Goal: Information Seeking & Learning: Check status

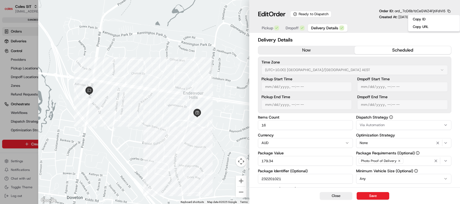
click at [32, 121] on div at bounding box center [230, 102] width 460 height 204
type input "1"
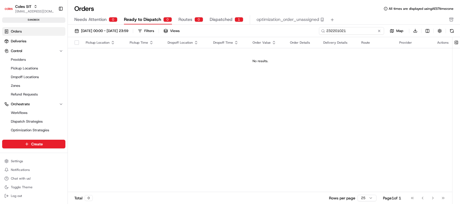
click at [356, 28] on input "232201021" at bounding box center [351, 31] width 65 height 8
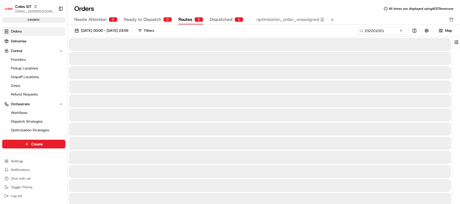
click at [186, 21] on span "Routes" at bounding box center [185, 19] width 14 height 7
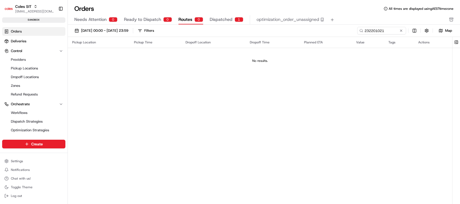
click at [228, 20] on span "Dispatched" at bounding box center [221, 19] width 23 height 7
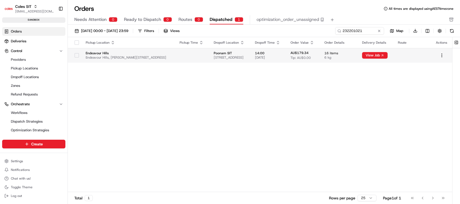
click at [246, 56] on span "[STREET_ADDRESS]" at bounding box center [230, 57] width 33 height 4
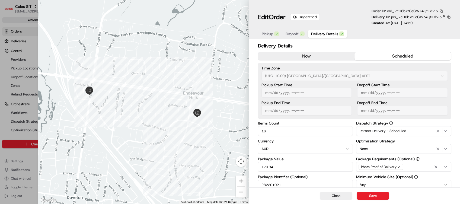
type input "1"
click at [35, 58] on div at bounding box center [230, 102] width 460 height 204
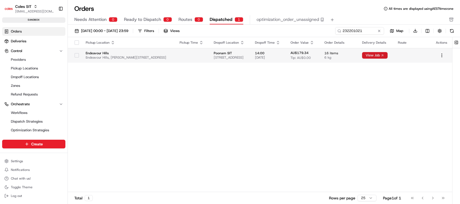
click at [388, 55] on button "View Job" at bounding box center [374, 55] width 25 height 7
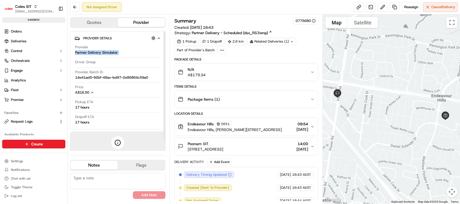
drag, startPoint x: 75, startPoint y: 52, endPoint x: 107, endPoint y: 55, distance: 31.6
click at [107, 55] on div "Provider Partner Delivery Simulator" at bounding box center [117, 51] width 85 height 13
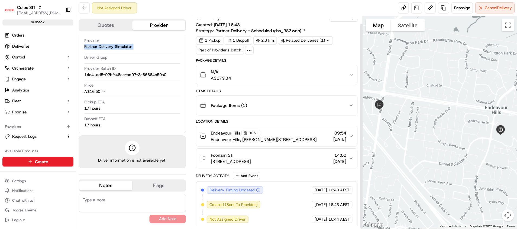
scroll to position [7, 0]
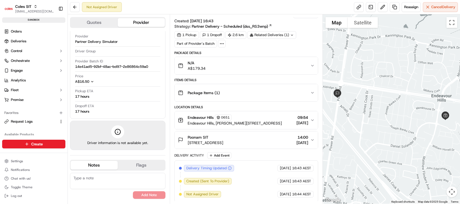
click at [290, 34] on div "Related Deliveries (1)" at bounding box center [271, 35] width 49 height 8
click at [259, 75] on div "Package Details N/A A$179.34 Items Details Package Items ( 1 ) Location Details…" at bounding box center [246, 126] width 144 height 151
click at [25, 44] on link "Deliveries" at bounding box center [33, 41] width 63 height 9
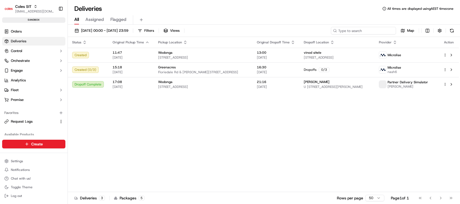
click at [367, 31] on input at bounding box center [363, 31] width 65 height 8
paste input "232201021"
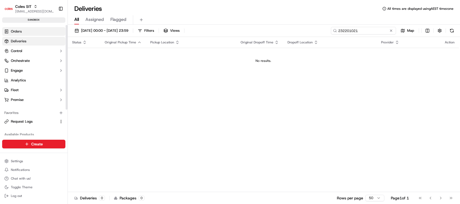
type input "232201021"
click at [21, 34] on link "Orders" at bounding box center [33, 31] width 63 height 9
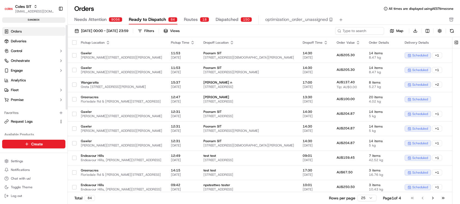
click at [226, 22] on span "Dispatched" at bounding box center [227, 19] width 23 height 7
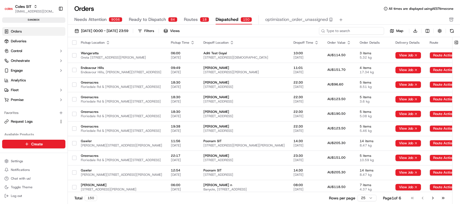
click at [354, 32] on input at bounding box center [351, 31] width 65 height 8
paste input "232201021"
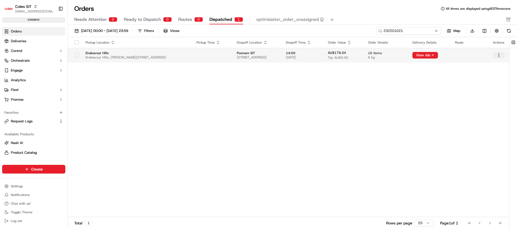
type input "232201021"
click at [460, 54] on html "Coles SIT poonam.yadav@coles.com.au Toggle Sidebar sandbox Orders Deliveries Co…" at bounding box center [258, 114] width 517 height 229
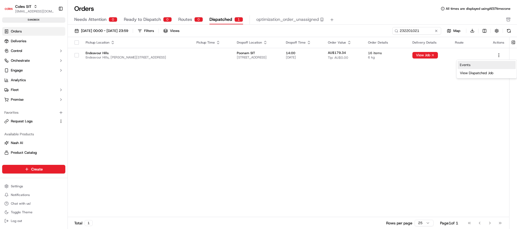
click at [460, 67] on link "Events" at bounding box center [487, 65] width 58 height 8
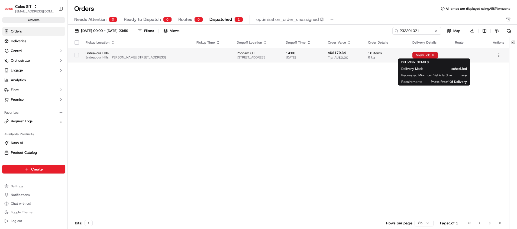
click at [433, 57] on button "View Job" at bounding box center [425, 55] width 25 height 7
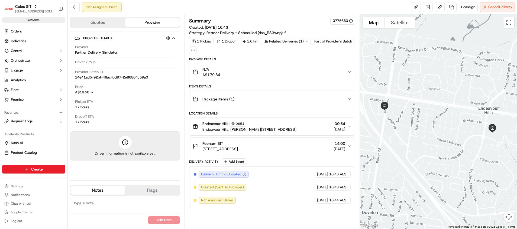
click at [129, 142] on div at bounding box center [125, 142] width 13 height 13
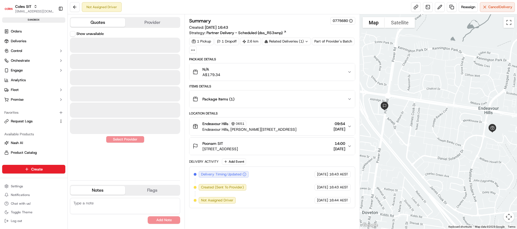
click at [102, 24] on button "Quotes" at bounding box center [98, 22] width 55 height 9
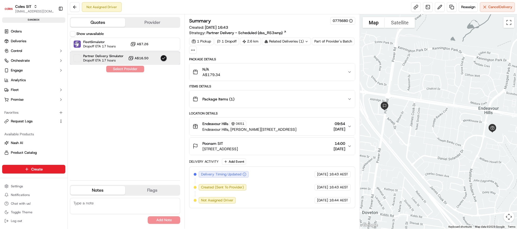
click at [126, 62] on div "Partner Delivery Simulator Dropoff ETA 17 hours A$16.50" at bounding box center [125, 58] width 110 height 13
click at [116, 61] on span "Dropoff ETA 17 hours" at bounding box center [102, 60] width 38 height 4
click at [162, 21] on button "Provider" at bounding box center [152, 22] width 55 height 9
